Goal: Task Accomplishment & Management: Use online tool/utility

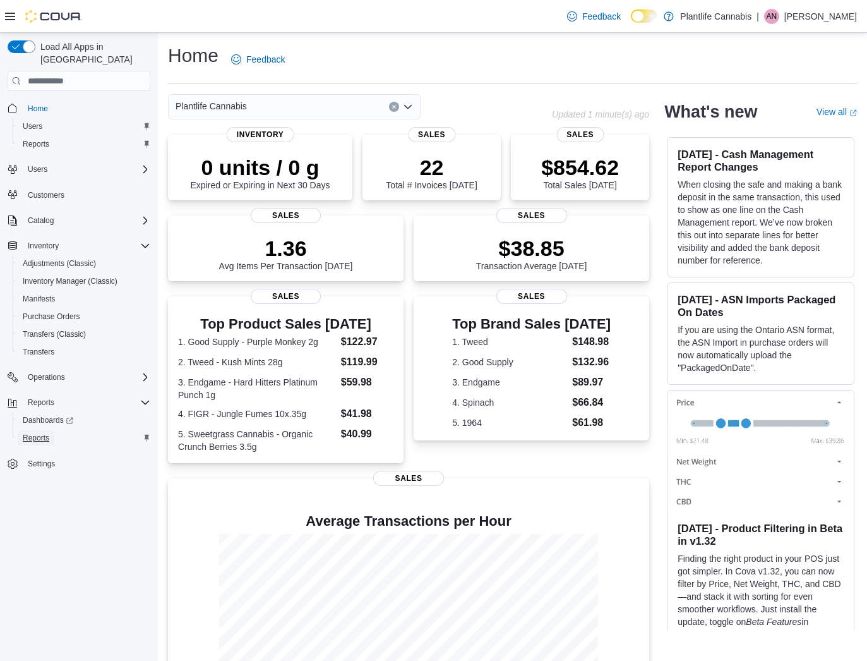
click at [52, 430] on link "Reports" at bounding box center [36, 437] width 37 height 15
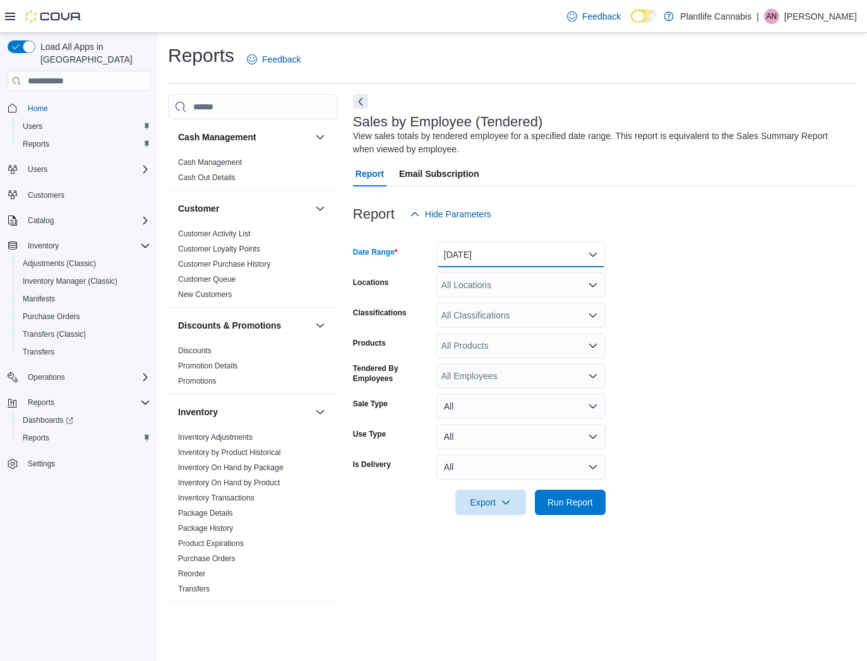
click at [560, 251] on button "[DATE]" at bounding box center [520, 254] width 169 height 25
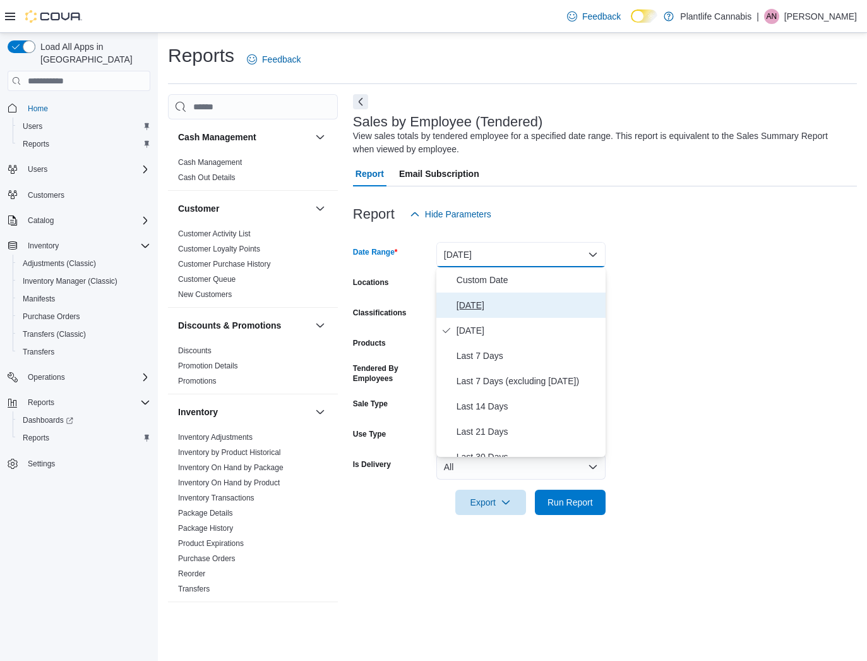
click at [476, 309] on span "[DATE]" at bounding box center [529, 304] width 144 height 15
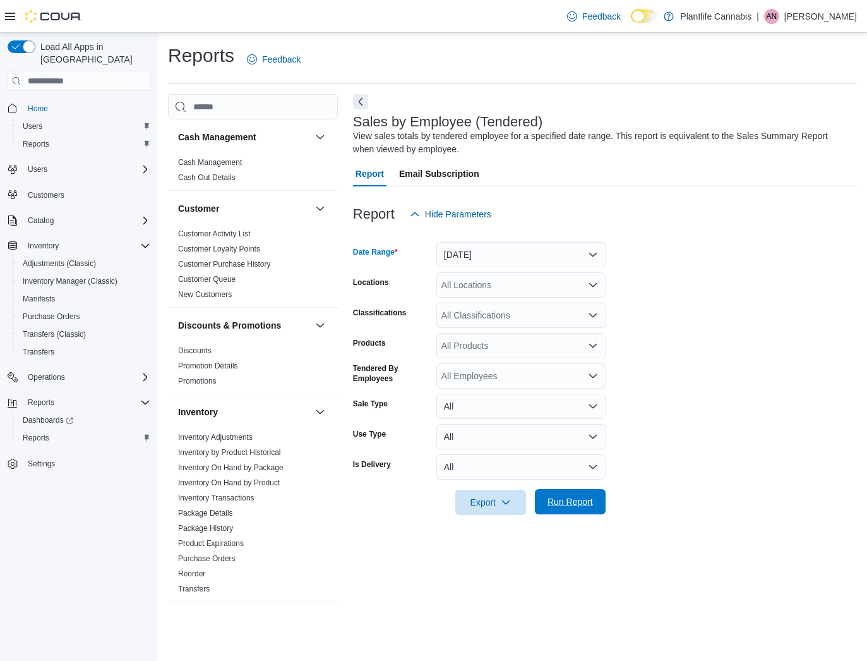
click at [570, 494] on span "Run Report" at bounding box center [570, 501] width 56 height 25
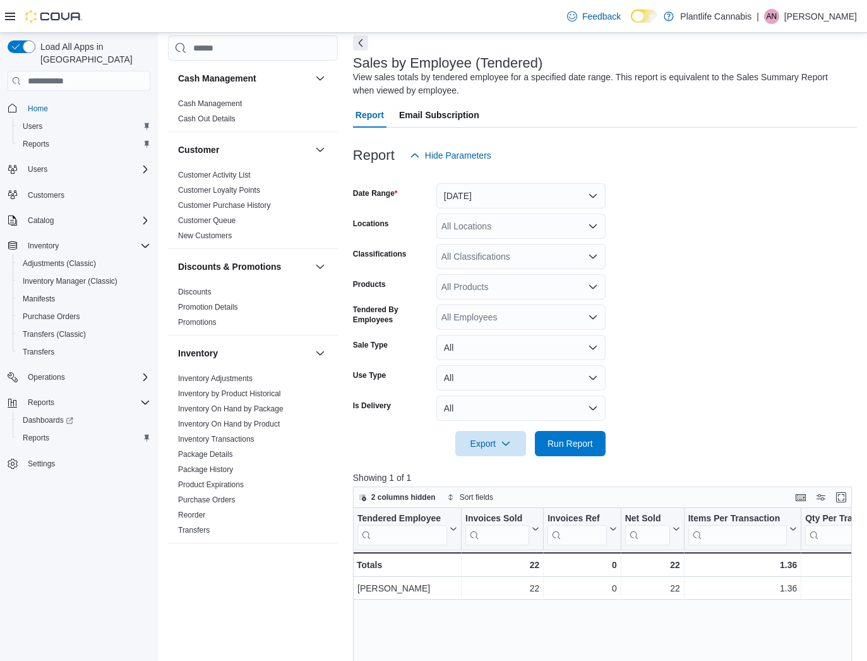
scroll to position [61, 0]
